Goal: Navigation & Orientation: Find specific page/section

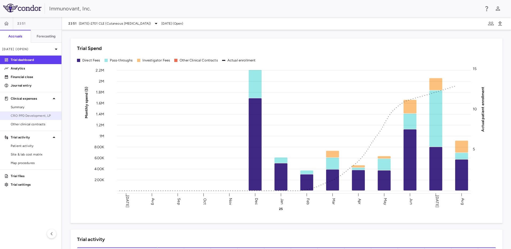
click at [33, 118] on link "CRO PPD Development, LP" at bounding box center [31, 116] width 62 height 8
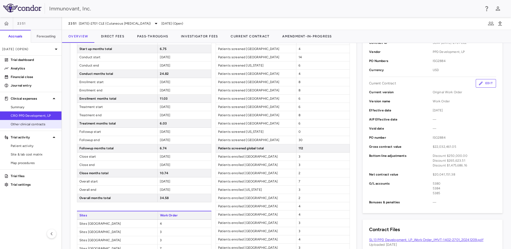
scroll to position [134, 0]
click at [28, 125] on span "Other clinical contracts" at bounding box center [34, 124] width 47 height 5
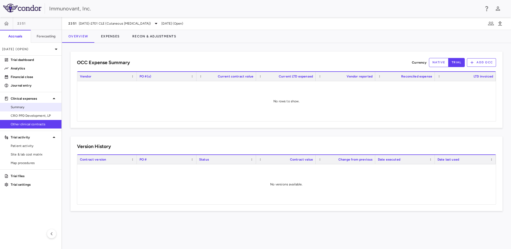
click at [30, 108] on span "Summary" at bounding box center [34, 107] width 47 height 5
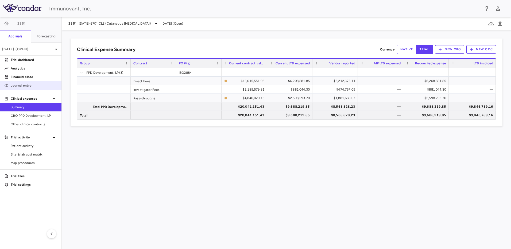
click at [30, 88] on link "Journal entry" at bounding box center [31, 86] width 62 height 8
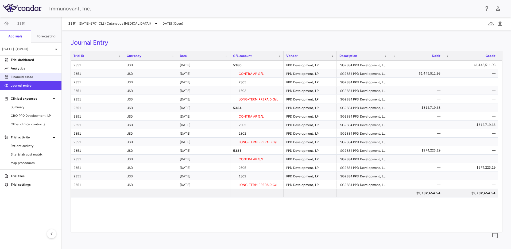
click at [33, 79] on p "Financial close" at bounding box center [34, 77] width 47 height 5
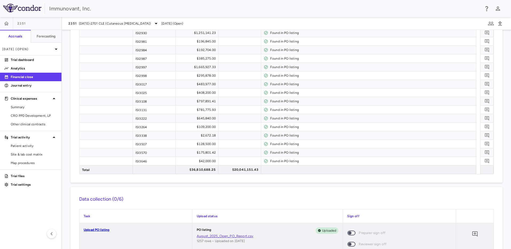
scroll to position [133, 0]
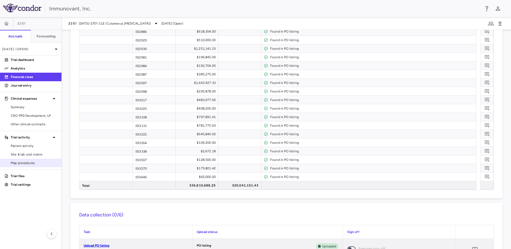
click at [35, 164] on span "Map procedures" at bounding box center [34, 163] width 47 height 5
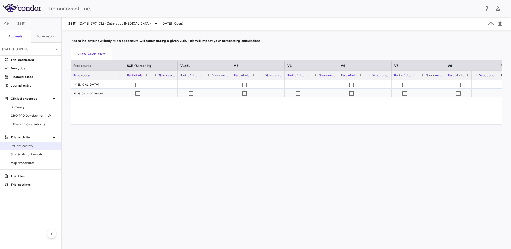
click at [31, 143] on link "Patient activity" at bounding box center [31, 146] width 62 height 8
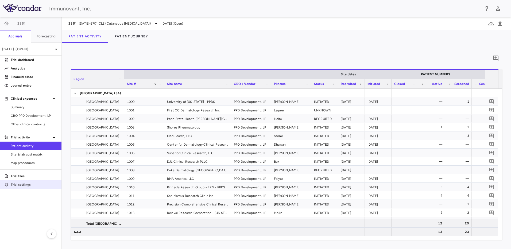
click at [28, 183] on p "Trial settings" at bounding box center [34, 184] width 47 height 5
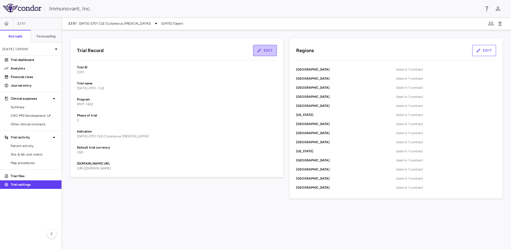
click at [271, 51] on button "Edit" at bounding box center [265, 50] width 24 height 11
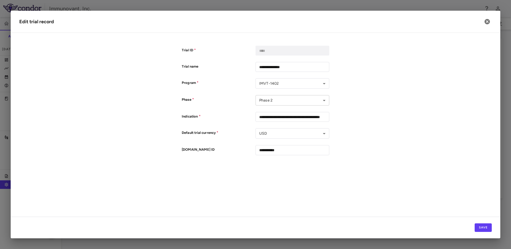
click at [323, 100] on body "Skip to sidebar Skip to main content Immunovant, Inc. 2351 Accruals Forecasting…" at bounding box center [255, 124] width 511 height 249
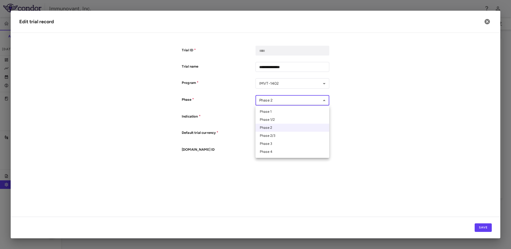
click at [372, 87] on div at bounding box center [255, 124] width 511 height 249
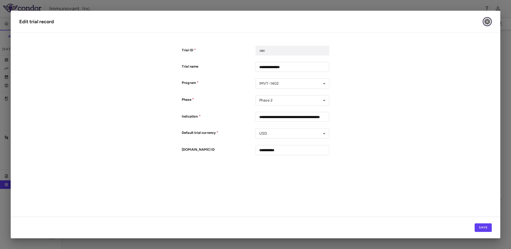
click at [485, 21] on icon "button" at bounding box center [487, 21] width 5 height 5
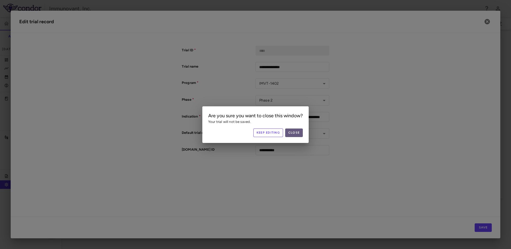
click at [296, 131] on button "Close" at bounding box center [294, 133] width 18 height 9
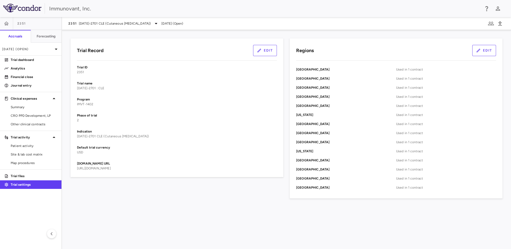
click at [106, 170] on span "https://clinicaltrials.gov/study/NCT06980805" at bounding box center [94, 169] width 34 height 4
click at [25, 175] on p "Trial files" at bounding box center [34, 176] width 47 height 5
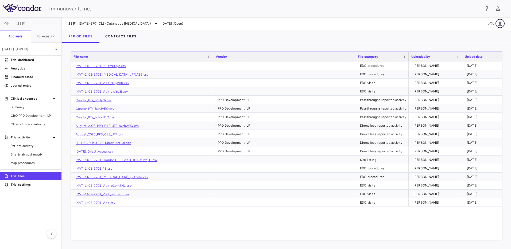
click at [500, 27] on button "button" at bounding box center [500, 23] width 9 height 9
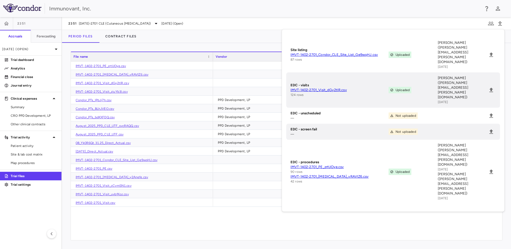
click at [395, 13] on div "Immunovant, Inc." at bounding box center [255, 8] width 511 height 17
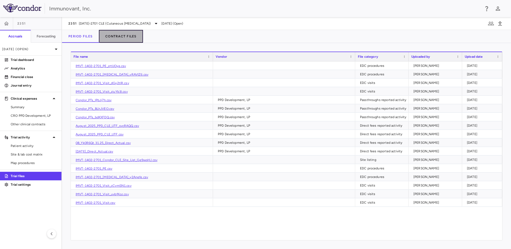
click at [130, 37] on button "Contract Files" at bounding box center [121, 36] width 44 height 13
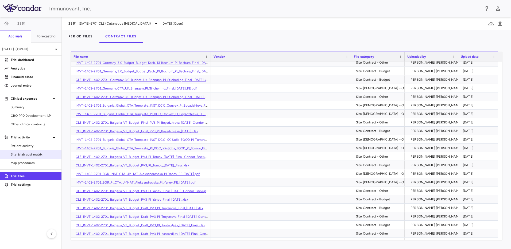
click at [28, 154] on span "Site & lab cost matrix" at bounding box center [34, 154] width 47 height 5
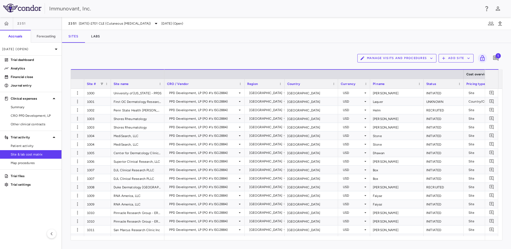
click at [499, 58] on span "1" at bounding box center [498, 55] width 5 height 5
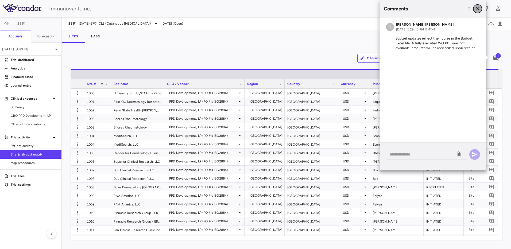
click at [479, 9] on icon "button" at bounding box center [478, 9] width 4 height 4
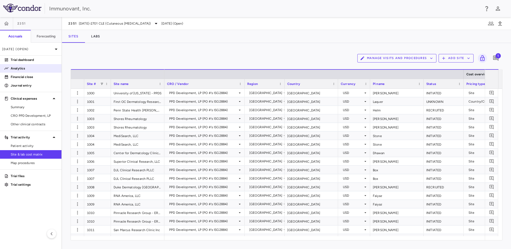
click at [28, 67] on p "Analytics" at bounding box center [34, 68] width 47 height 5
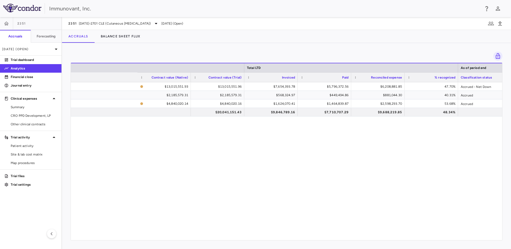
scroll to position [0, 400]
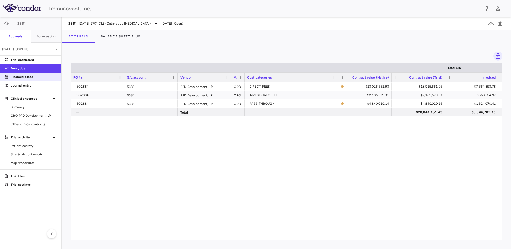
click at [28, 77] on p "Financial close" at bounding box center [34, 77] width 47 height 5
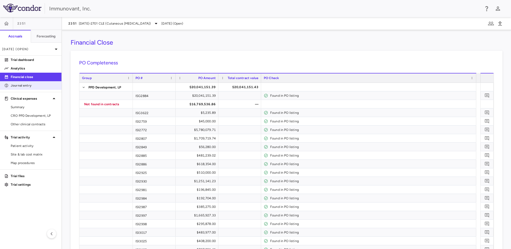
click at [35, 86] on p "Journal entry" at bounding box center [34, 85] width 47 height 5
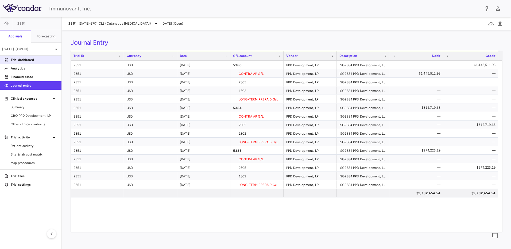
click at [25, 62] on p "Trial dashboard" at bounding box center [34, 60] width 47 height 5
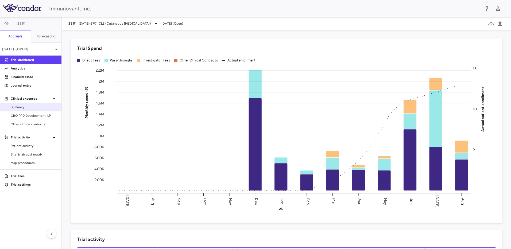
click at [35, 107] on span "Summary" at bounding box center [34, 107] width 47 height 5
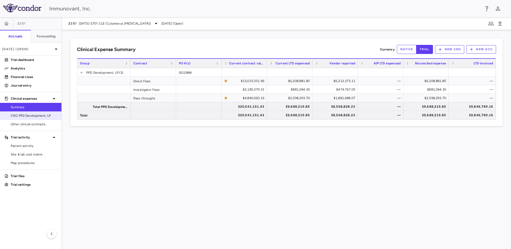
click at [29, 115] on span "CRO PPD Development, LP" at bounding box center [34, 115] width 47 height 5
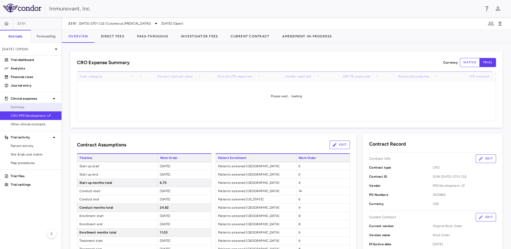
click at [30, 107] on span "Summary" at bounding box center [34, 107] width 47 height 5
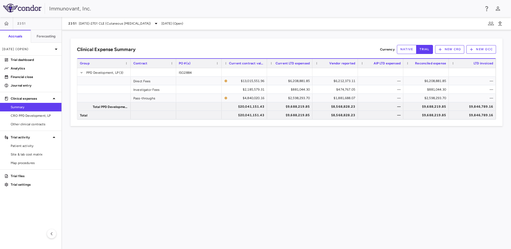
click at [262, 174] on div "Clinical Expense Summary Currency native trial New CRO New OCC Drag here to set…" at bounding box center [286, 139] width 449 height 219
click at [193, 115] on span "Export" at bounding box center [207, 113] width 45 height 7
click at [269, 114] on span "Excel Export" at bounding box center [264, 113] width 25 height 7
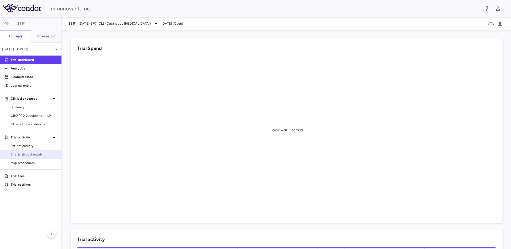
click at [34, 151] on link "Site & lab cost matrix" at bounding box center [31, 155] width 62 height 8
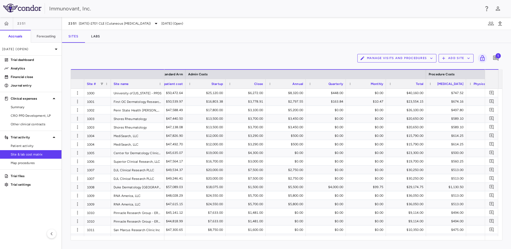
scroll to position [0, 2987]
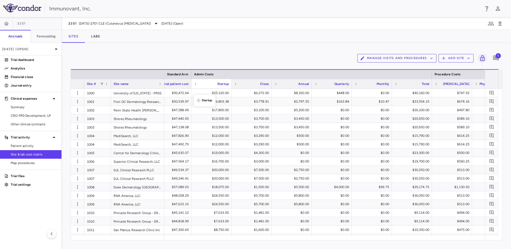
drag, startPoint x: 215, startPoint y: 85, endPoint x: 196, endPoint y: 97, distance: 22.6
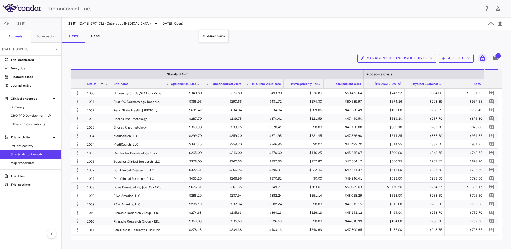
scroll to position [0, 2814]
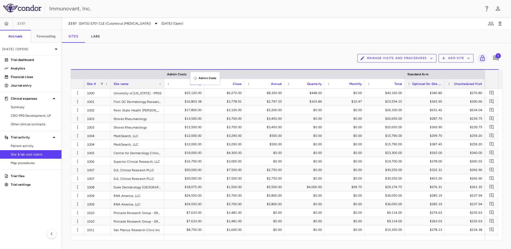
drag, startPoint x: 203, startPoint y: 75, endPoint x: 193, endPoint y: 75, distance: 9.6
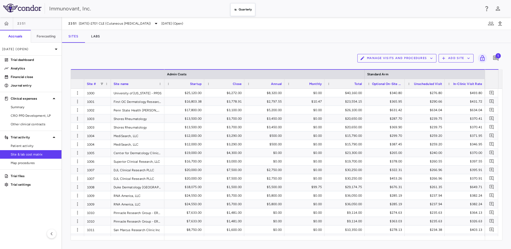
drag, startPoint x: 296, startPoint y: 84, endPoint x: 233, endPoint y: -28, distance: 128.4
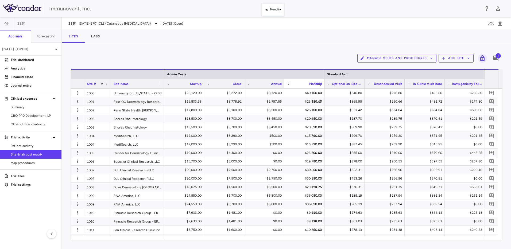
drag, startPoint x: 305, startPoint y: 81, endPoint x: 250, endPoint y: -24, distance: 118.9
